Goal: Navigation & Orientation: Find specific page/section

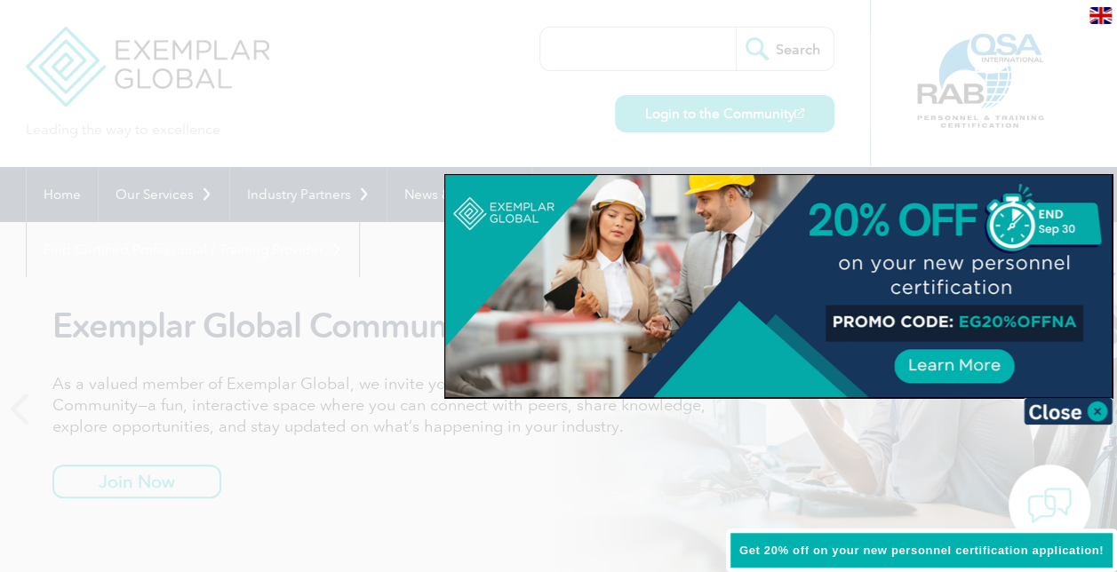
click at [926, 135] on div at bounding box center [558, 286] width 1117 height 572
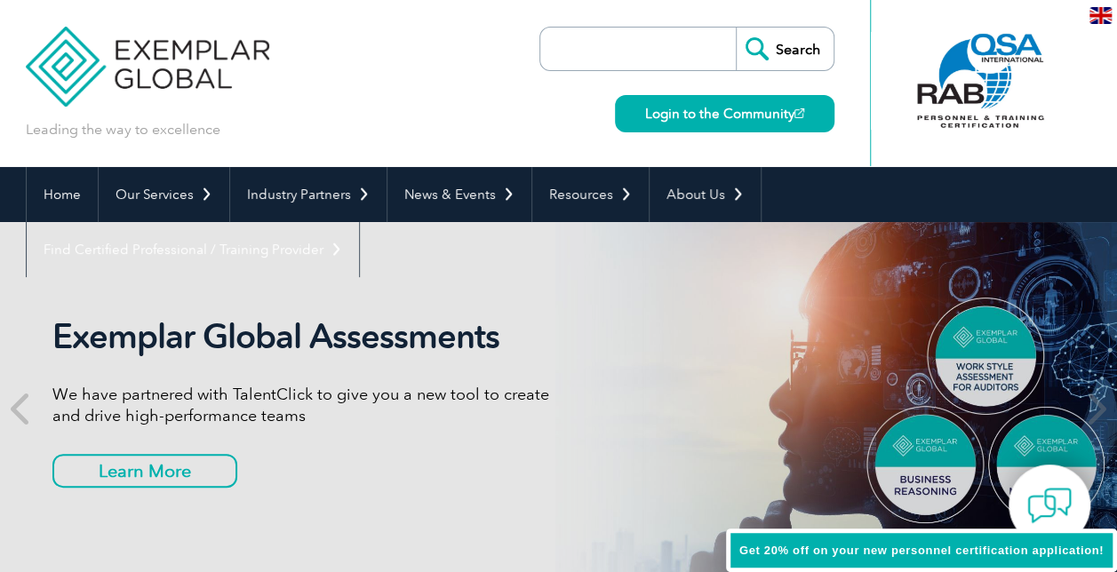
click at [988, 79] on div at bounding box center [980, 81] width 177 height 98
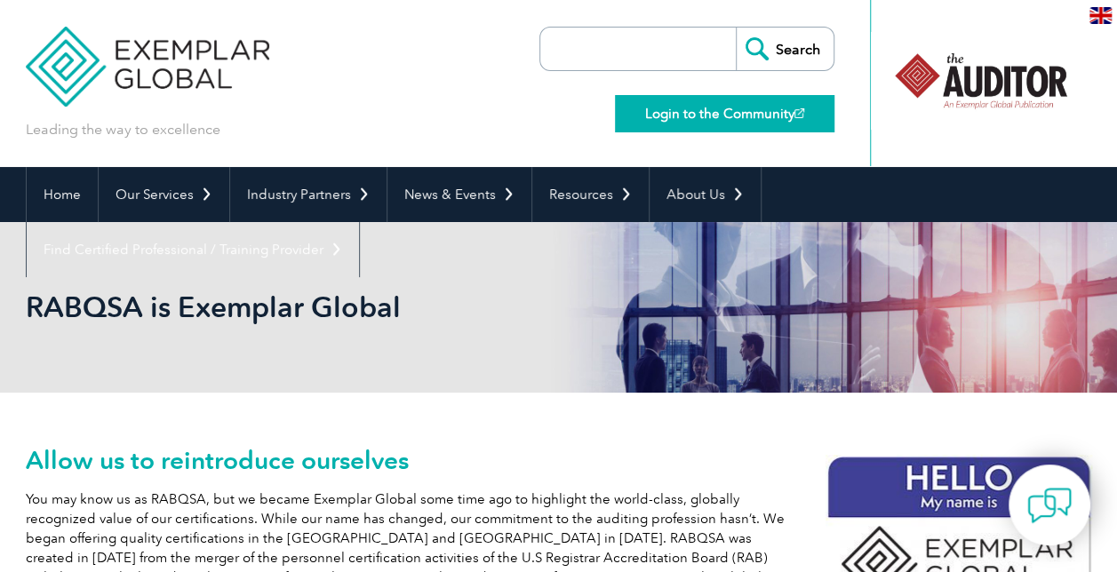
click at [786, 117] on link "Login to the Community" at bounding box center [725, 113] width 220 height 37
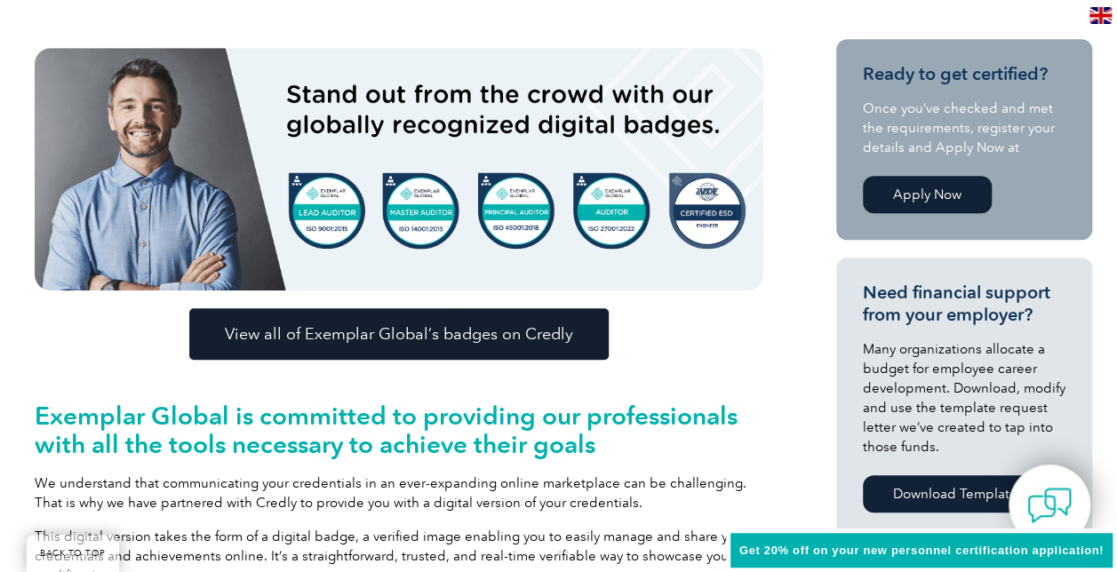
scroll to position [533, 0]
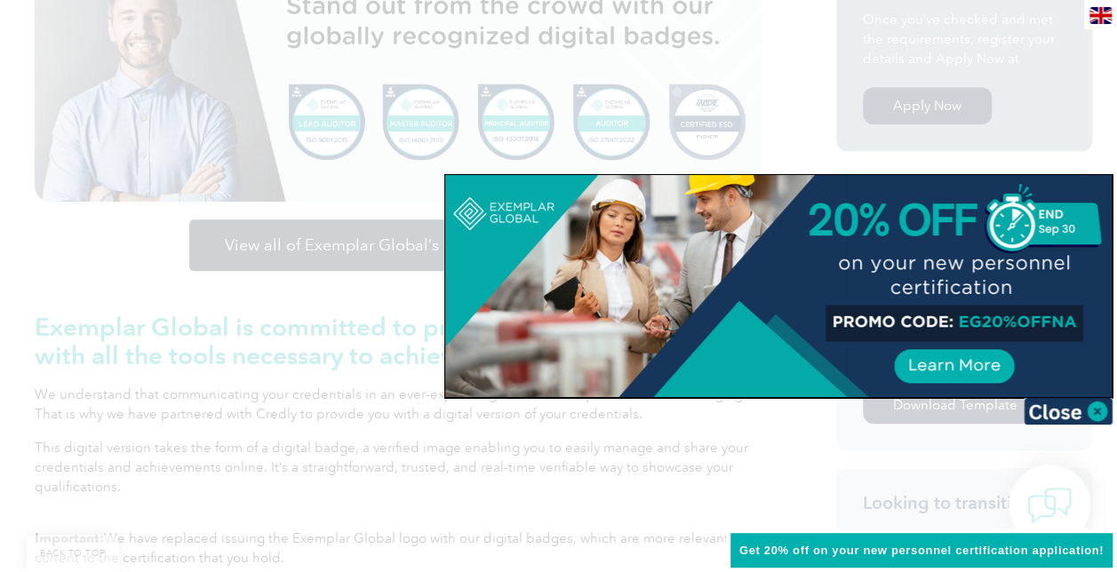
click at [82, 254] on div at bounding box center [558, 286] width 1117 height 572
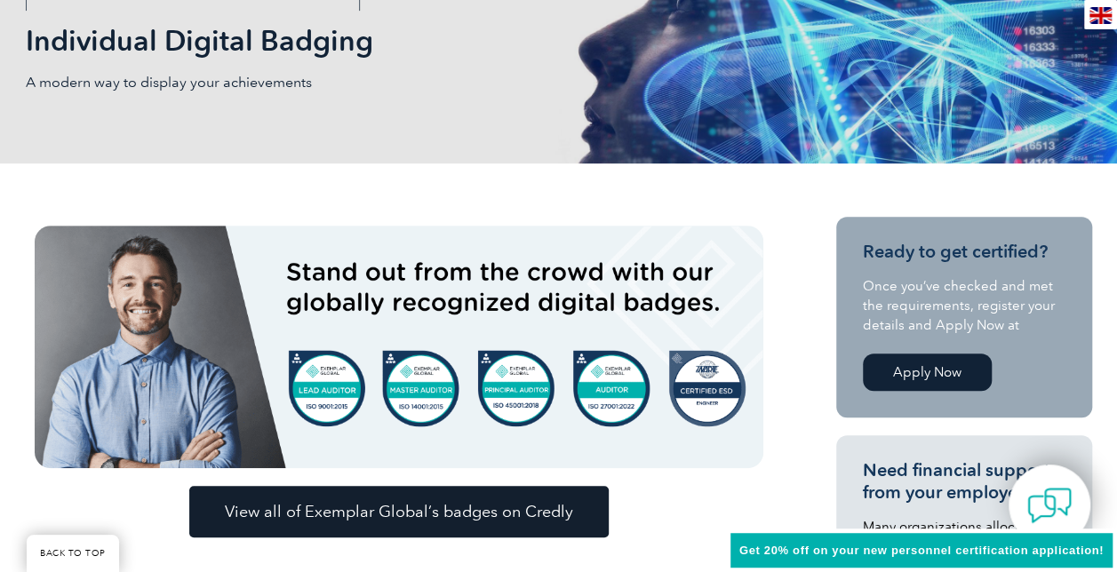
scroll to position [356, 0]
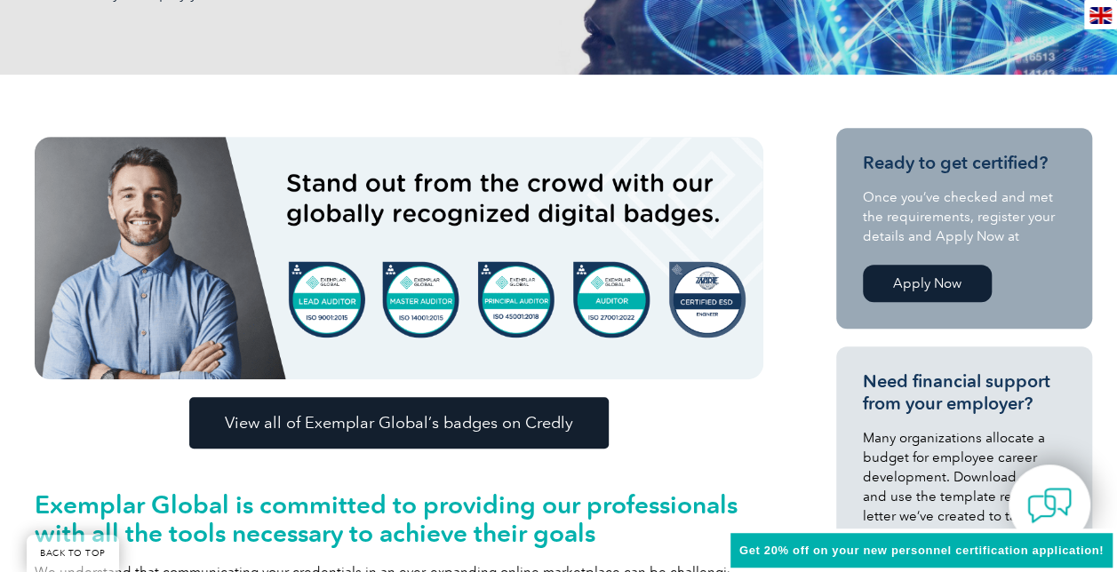
click at [350, 425] on span "View all of Exemplar Global’s badges on Credly" at bounding box center [399, 423] width 348 height 16
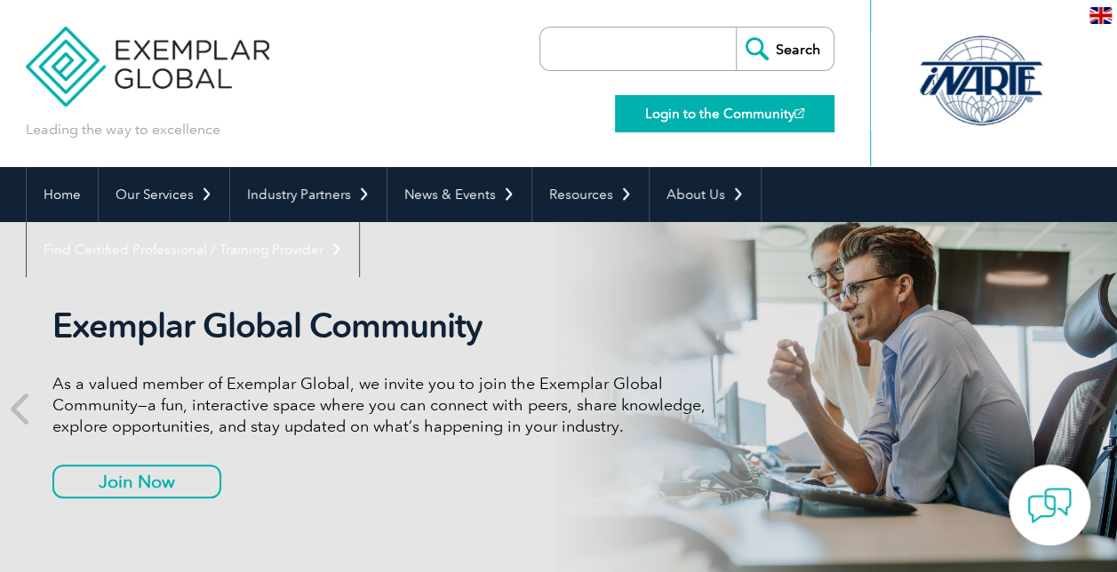
click at [713, 112] on link "Login to the Community" at bounding box center [725, 113] width 220 height 37
